Goal: Task Accomplishment & Management: Complete application form

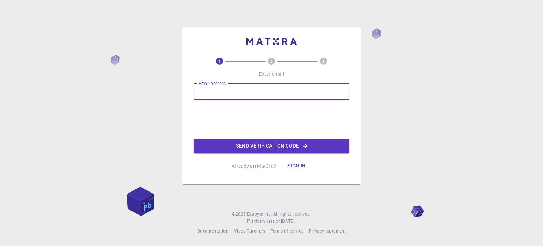
click at [229, 85] on input "Email address" at bounding box center [272, 91] width 156 height 17
type input "karuna1112004@gmail.com"
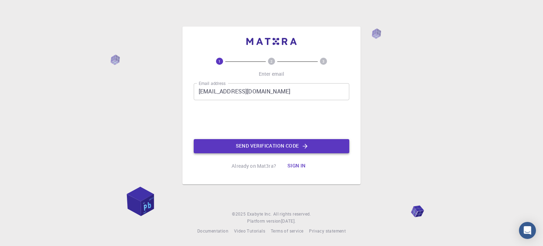
click at [232, 140] on button "Send verification code" at bounding box center [272, 146] width 156 height 14
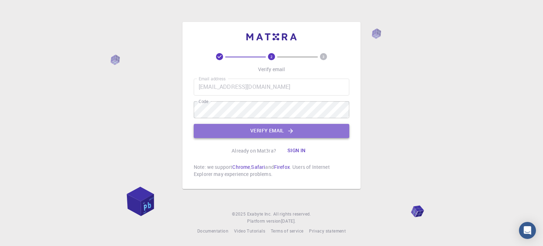
click at [223, 132] on button "Verify email" at bounding box center [272, 131] width 156 height 14
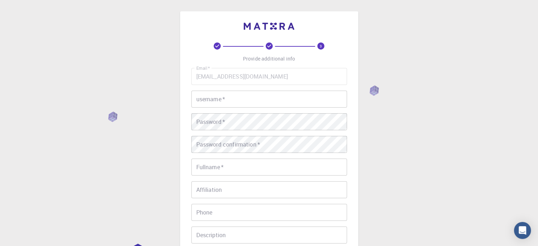
click at [242, 94] on input "username   *" at bounding box center [269, 99] width 156 height 17
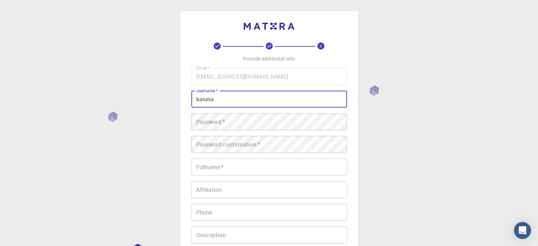
type input "karuna"
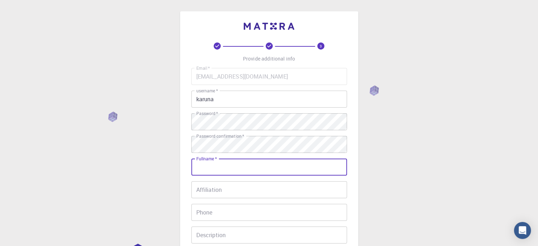
click at [225, 168] on input "Fullname   *" at bounding box center [269, 166] width 156 height 17
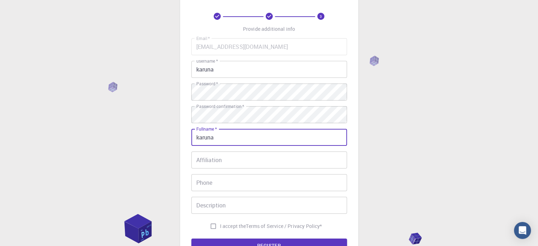
scroll to position [31, 0]
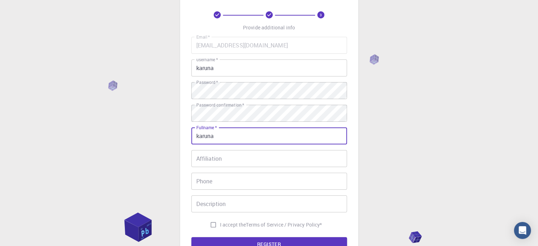
type input "karuna"
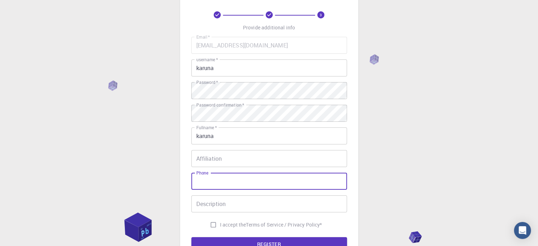
click at [225, 183] on input "Phone" at bounding box center [269, 181] width 156 height 17
type input "8160622629"
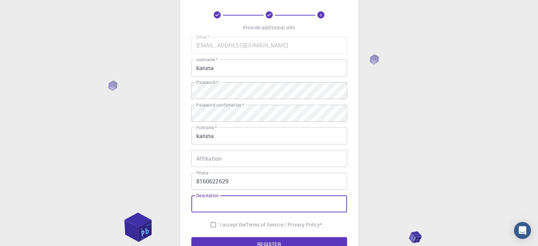
click at [218, 209] on input "Description" at bounding box center [269, 203] width 156 height 17
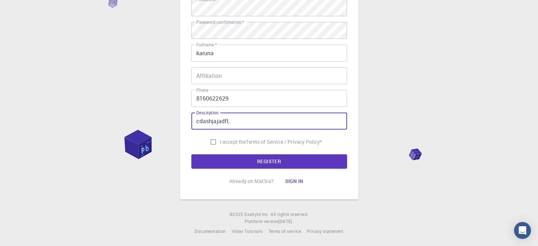
scroll to position [114, 0]
type input "cdashjajadfl;"
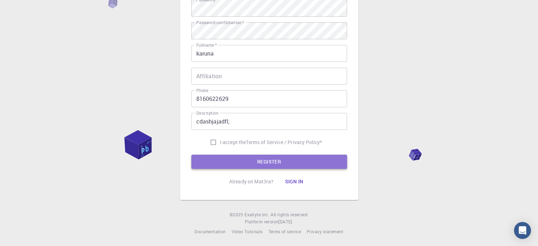
click at [252, 166] on button "REGISTER" at bounding box center [269, 162] width 156 height 14
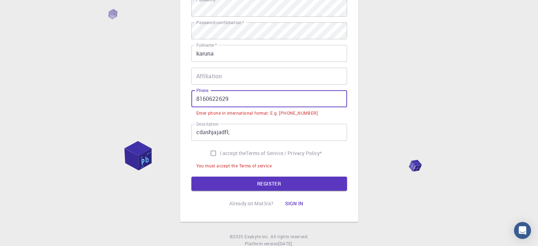
click at [196, 99] on input "8160622629" at bounding box center [269, 98] width 156 height 17
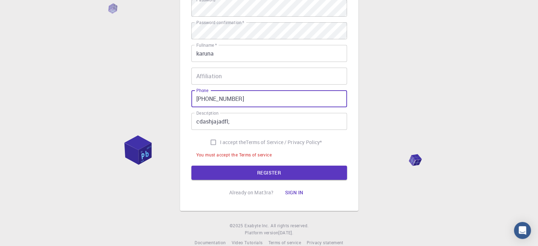
type input "+91 8160622629"
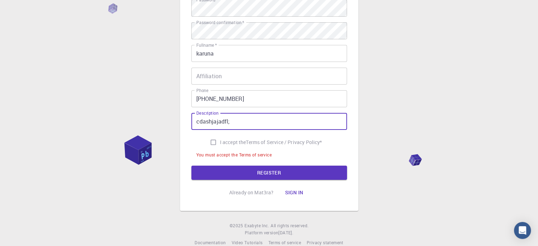
click at [247, 121] on input "cdashjajadfl;" at bounding box center [269, 121] width 156 height 17
type input "cdashjajadflkjkndc"
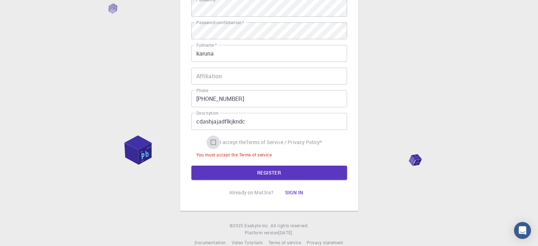
click at [212, 139] on input "I accept the Terms of Service / Privacy Policy *" at bounding box center [213, 141] width 13 height 13
checkbox input "true"
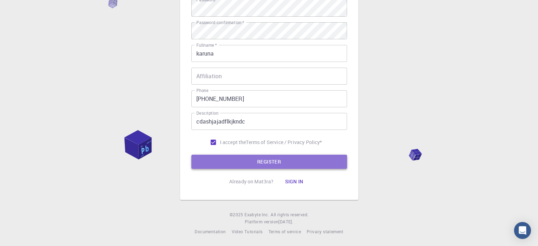
click at [229, 158] on button "REGISTER" at bounding box center [269, 162] width 156 height 14
